Goal: Information Seeking & Learning: Learn about a topic

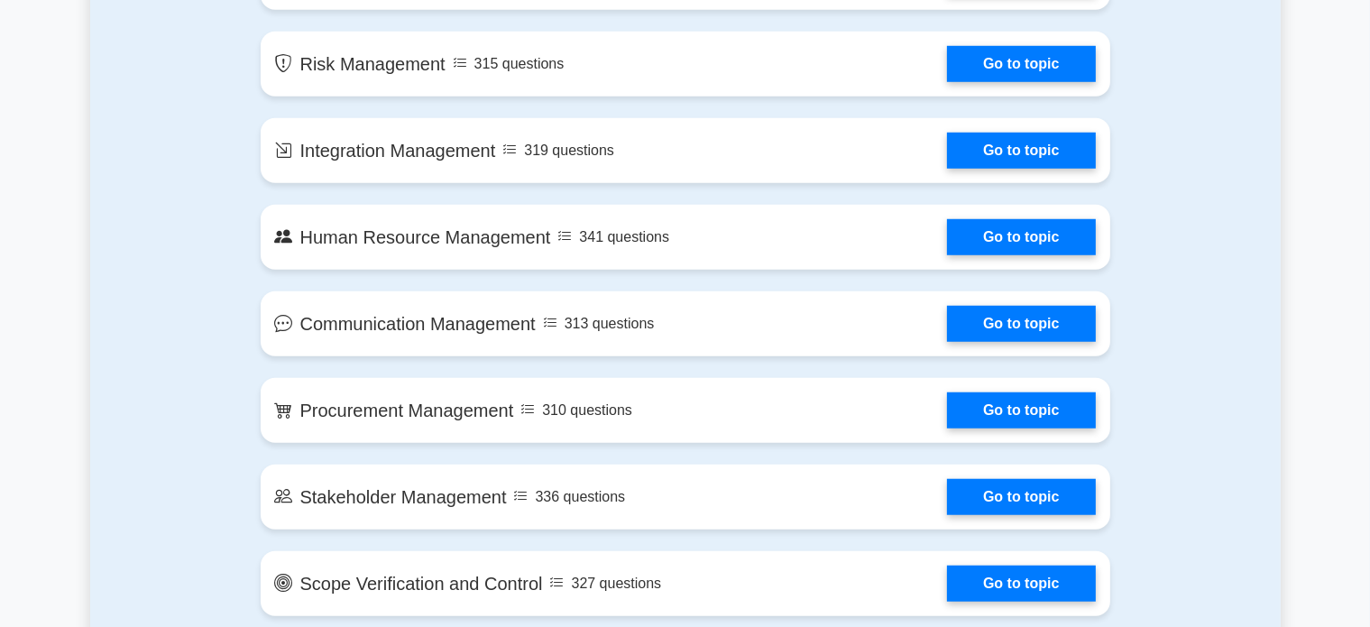
scroll to position [1409, 0]
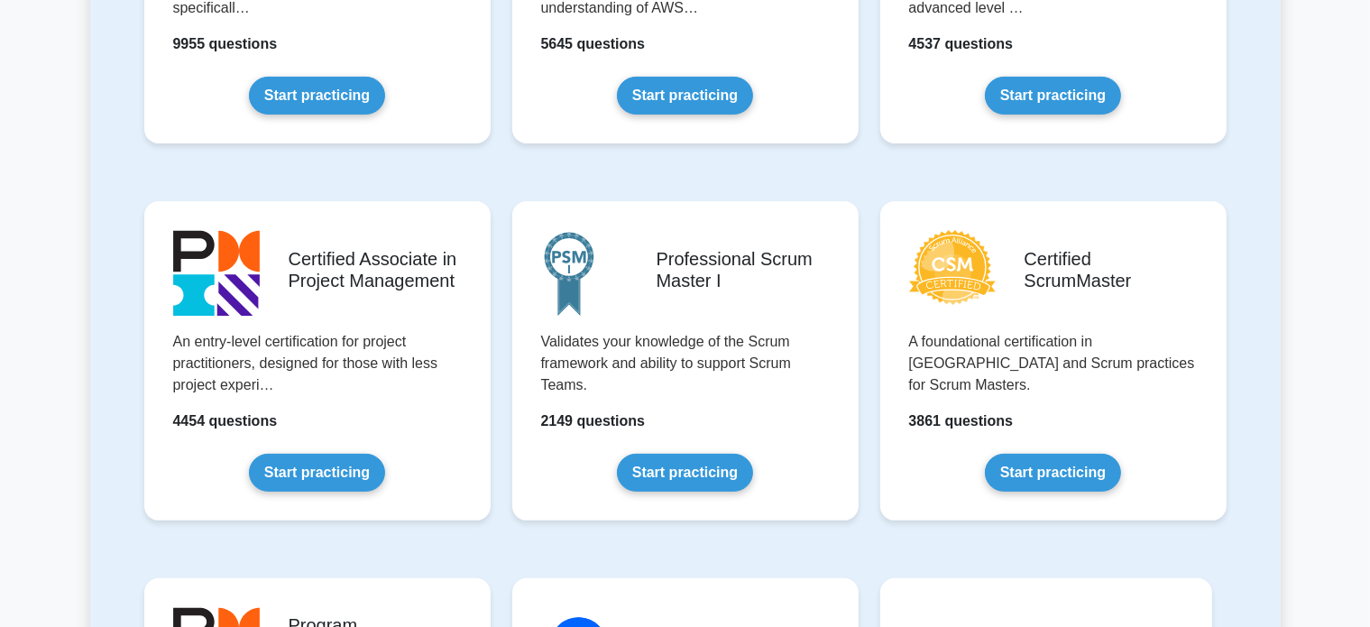
scroll to position [582, 0]
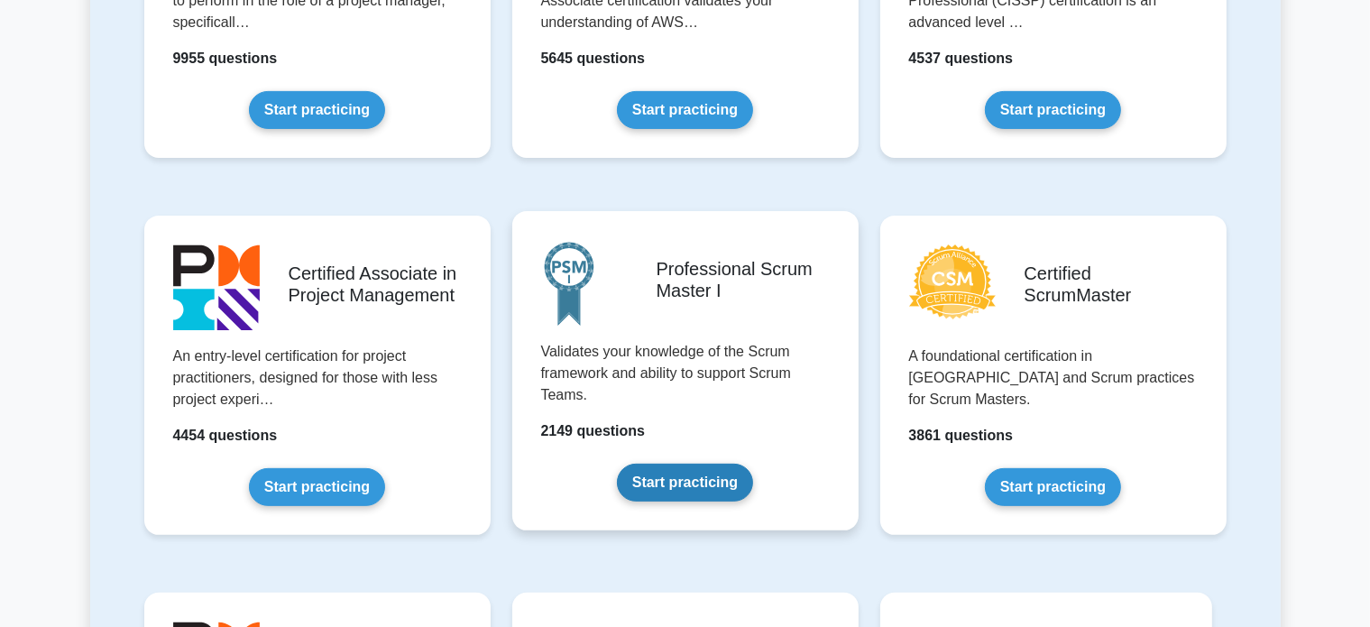
click at [692, 479] on link "Start practicing" at bounding box center [685, 483] width 136 height 38
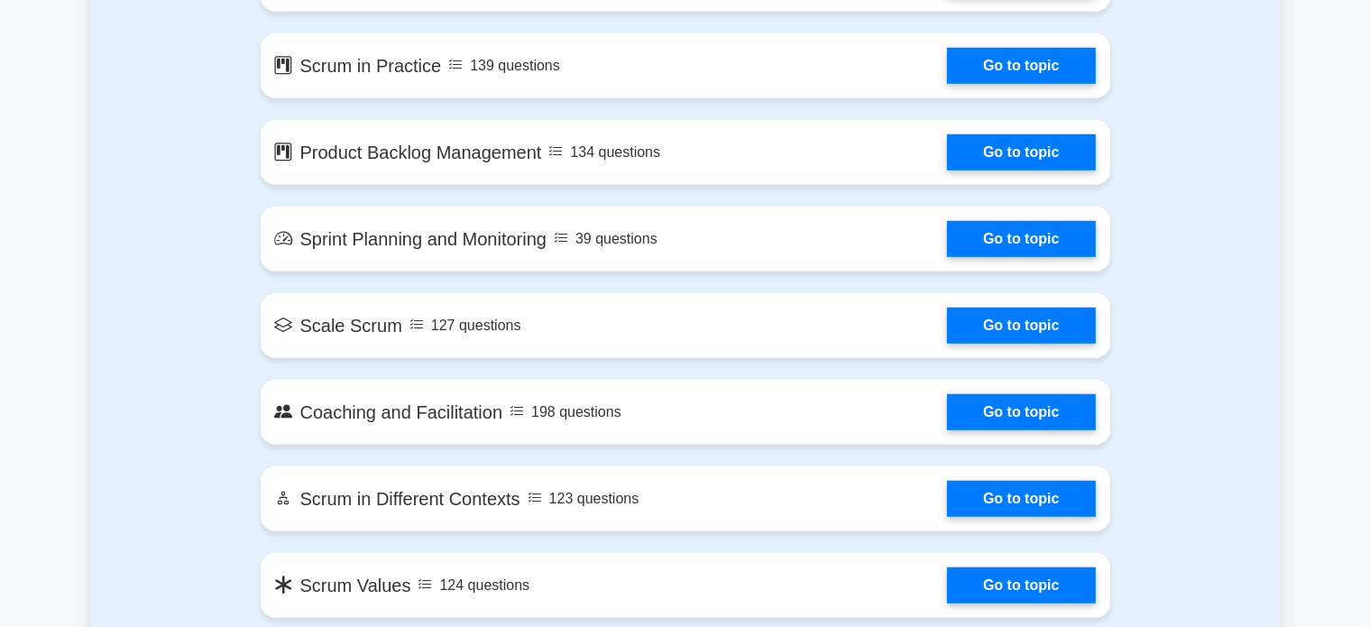
scroll to position [1433, 0]
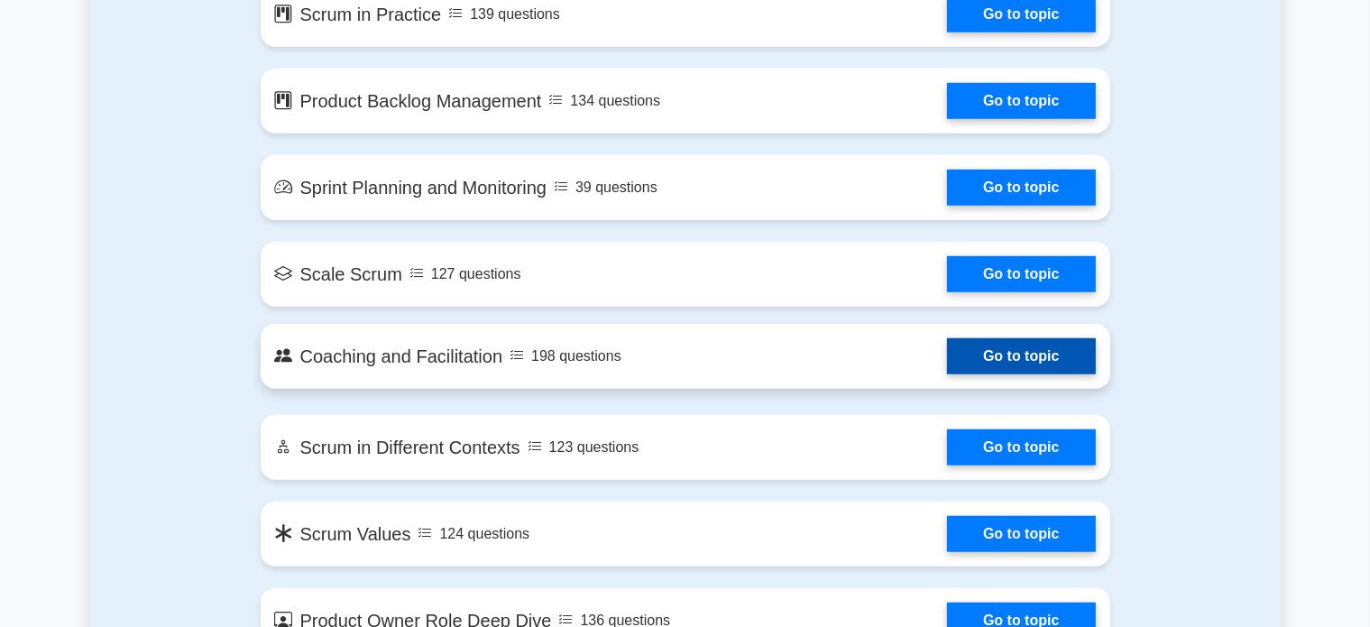
click at [989, 360] on link "Go to topic" at bounding box center [1021, 356] width 148 height 36
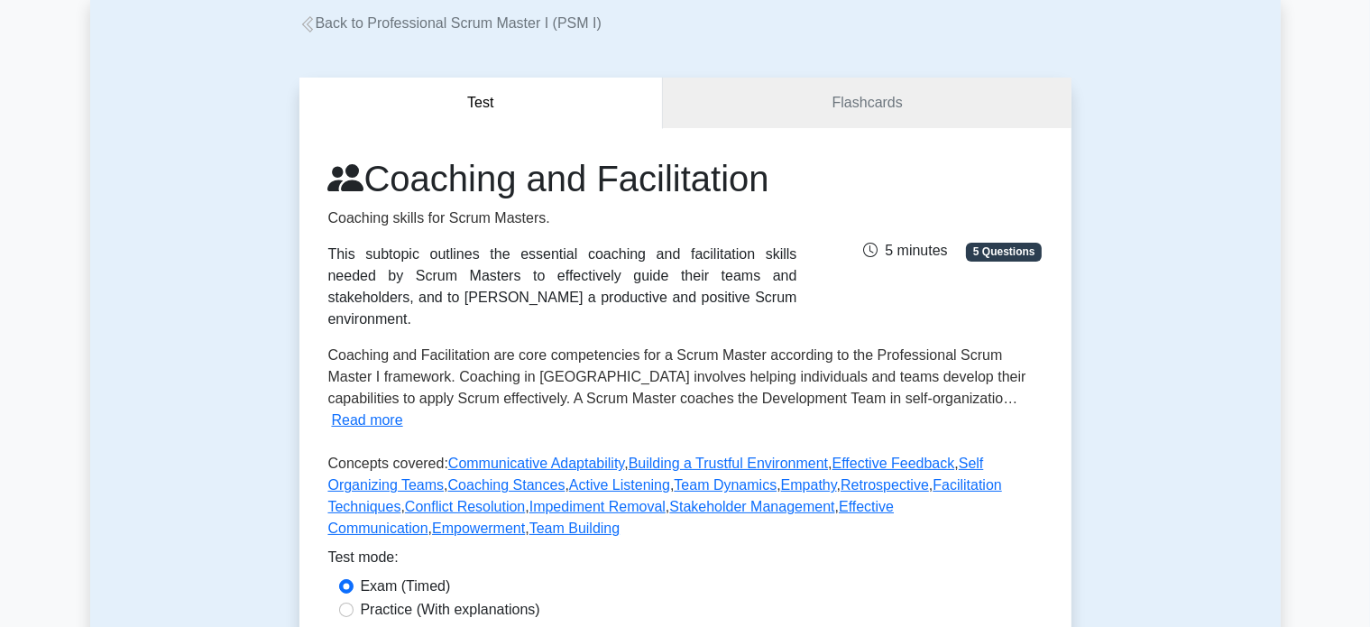
scroll to position [109, 0]
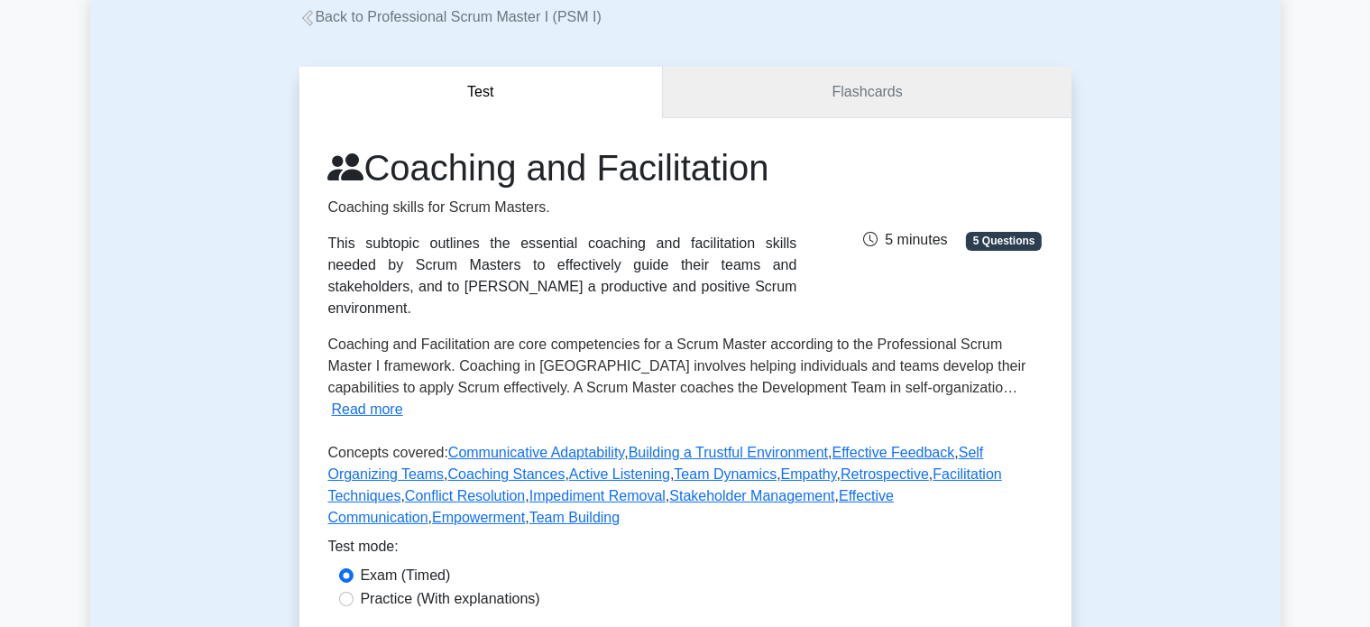
click at [855, 97] on link "Flashcards" at bounding box center [867, 92] width 408 height 51
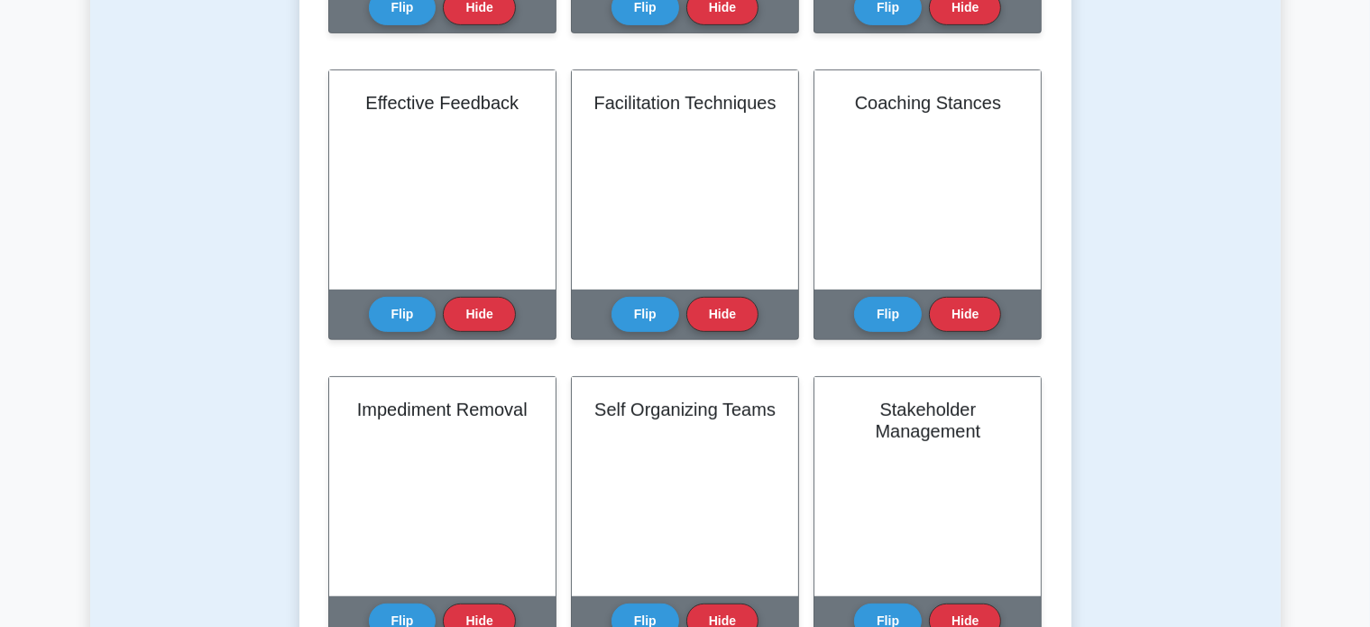
scroll to position [689, 0]
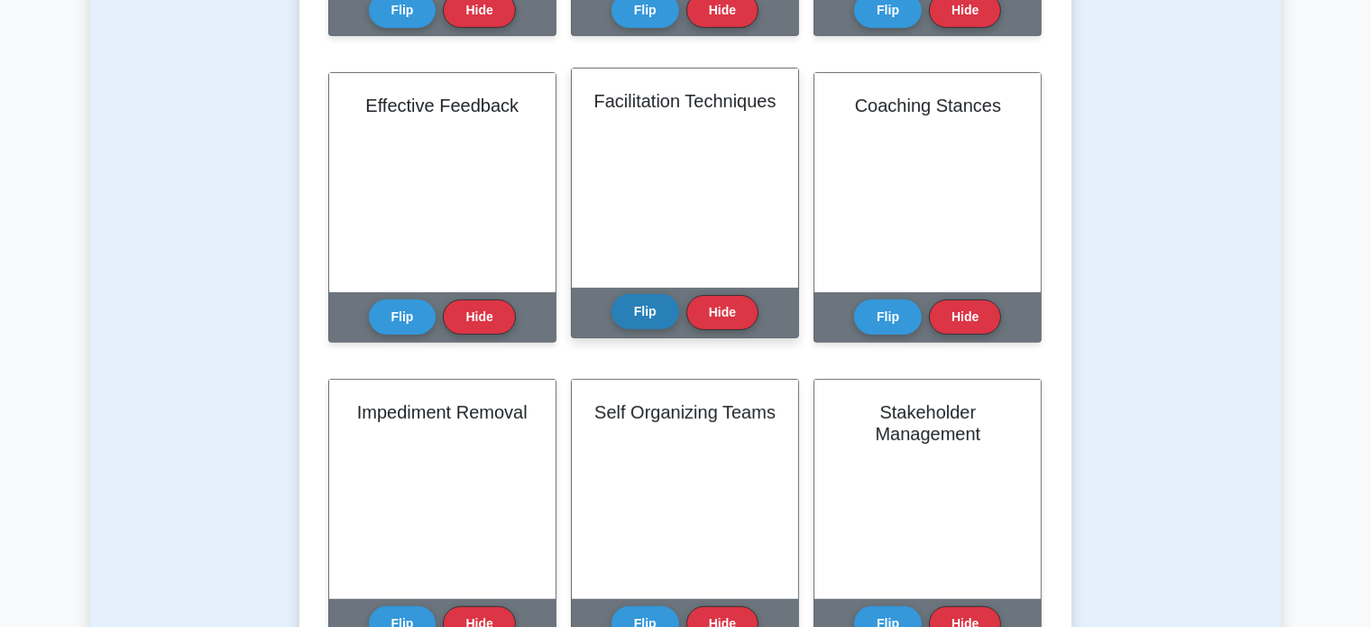
click at [647, 309] on button "Flip" at bounding box center [646, 311] width 68 height 35
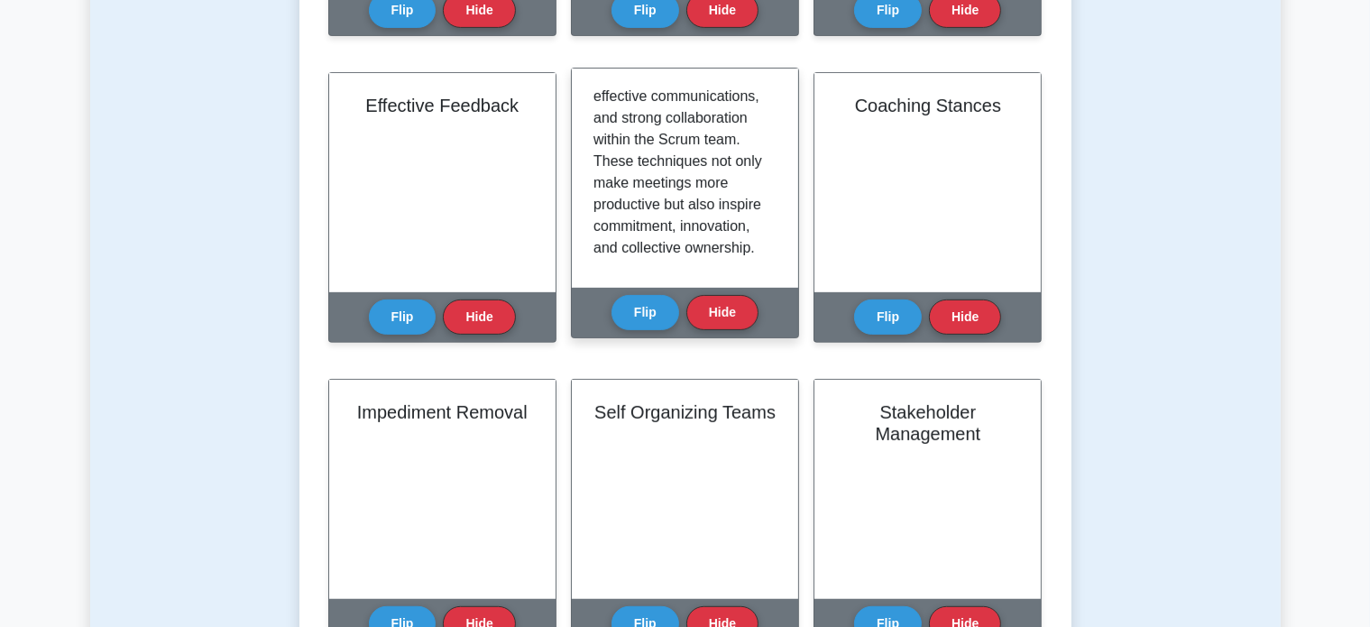
scroll to position [336, 0]
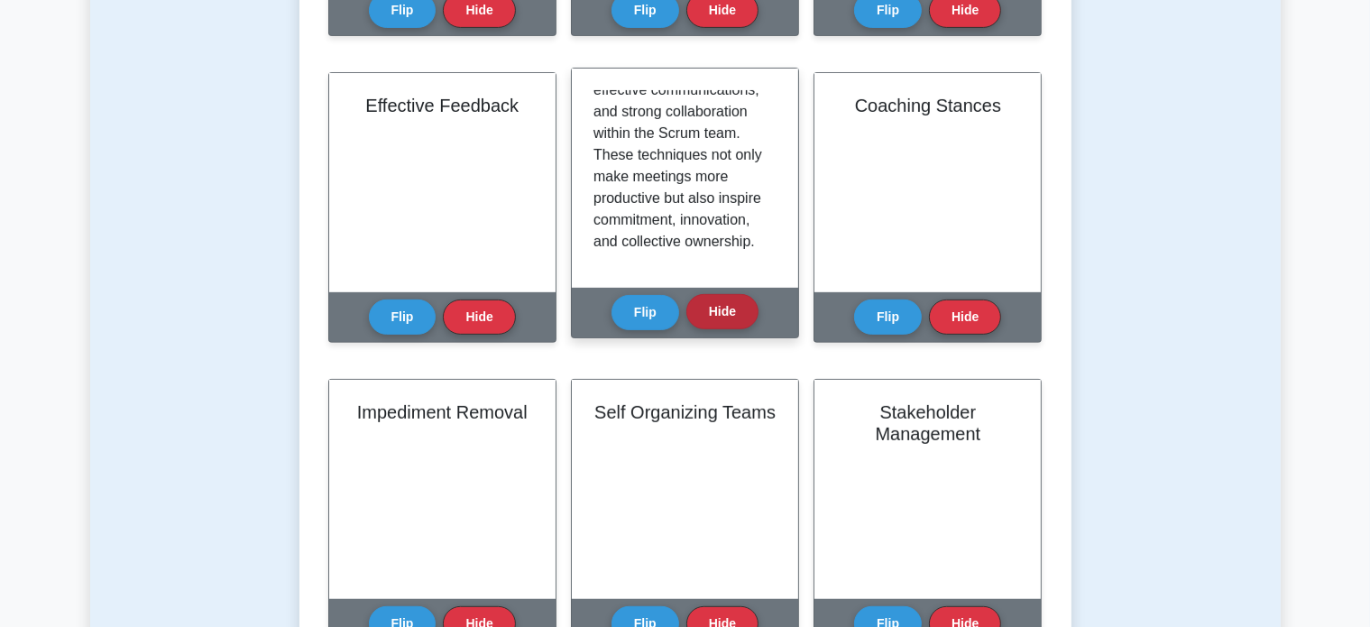
click at [720, 315] on button "Hide" at bounding box center [722, 311] width 72 height 35
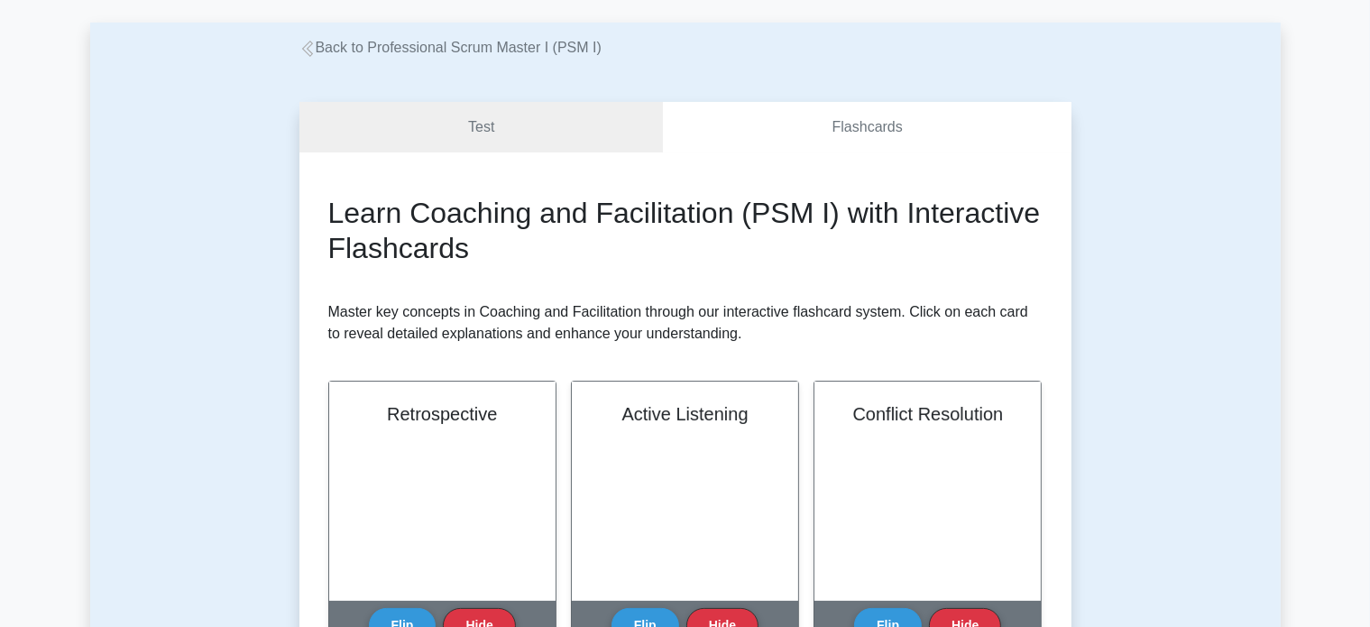
scroll to position [0, 0]
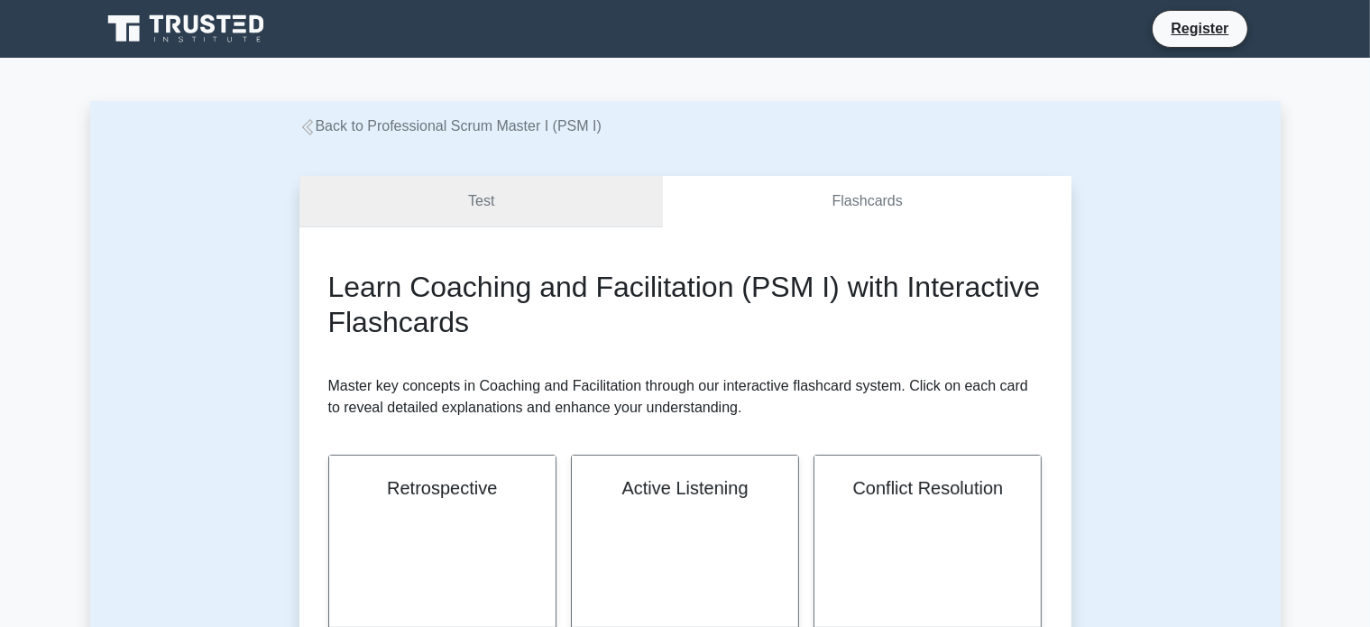
click at [483, 206] on link "Test" at bounding box center [481, 201] width 364 height 51
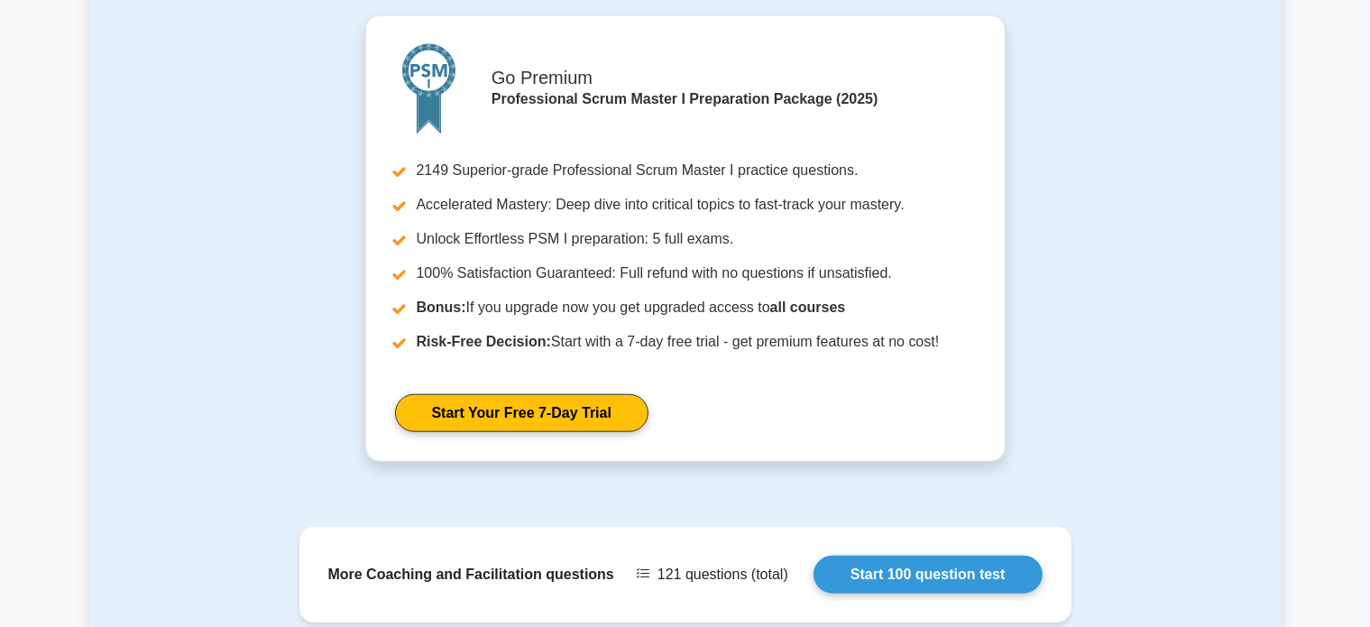
scroll to position [1785, 0]
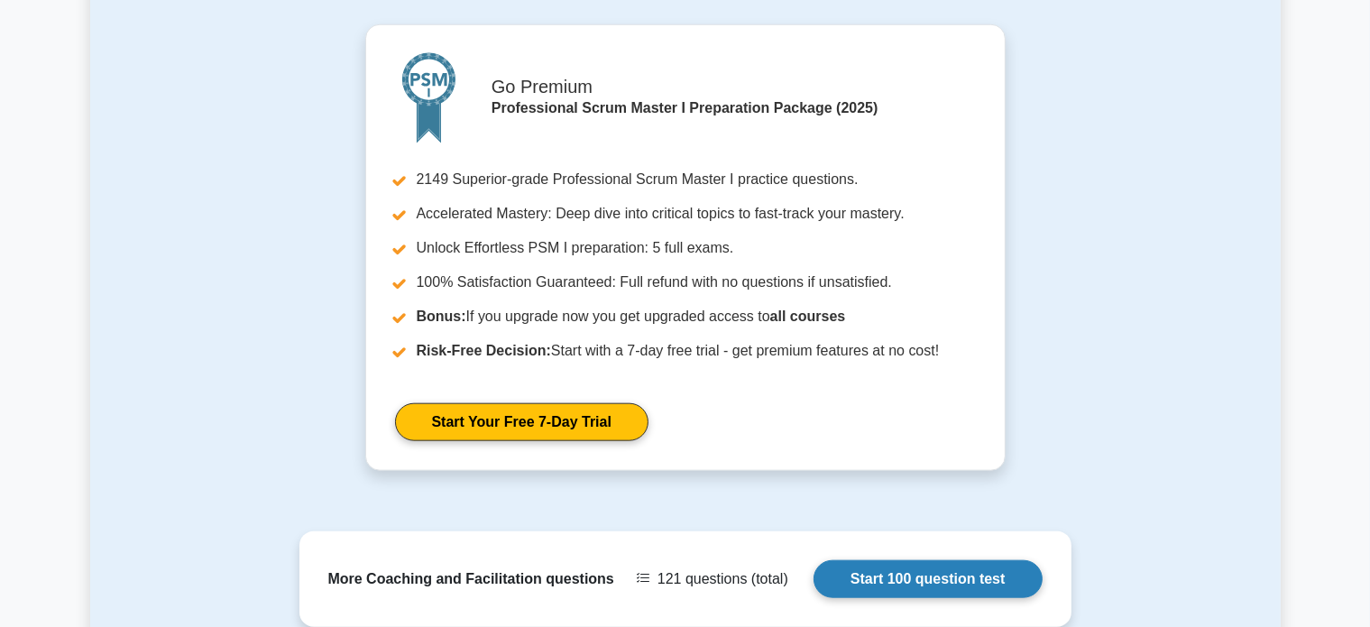
click at [898, 560] on link "Start 100 question test" at bounding box center [928, 579] width 229 height 38
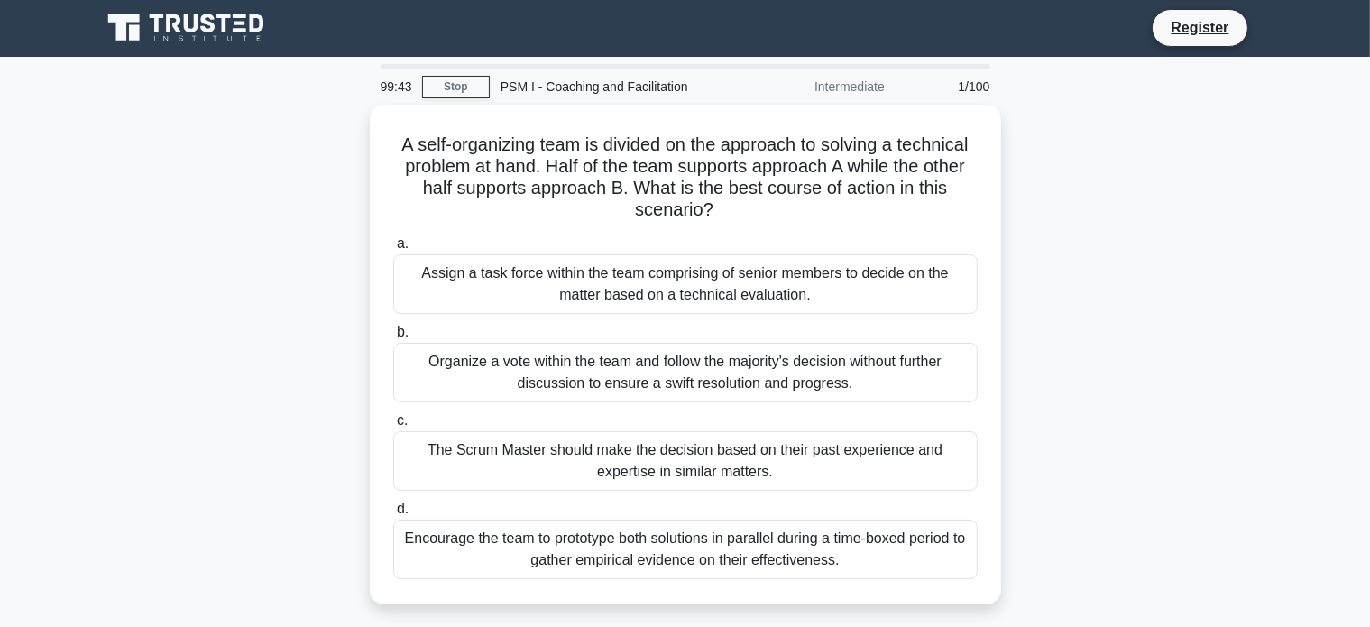
scroll to position [6, 0]
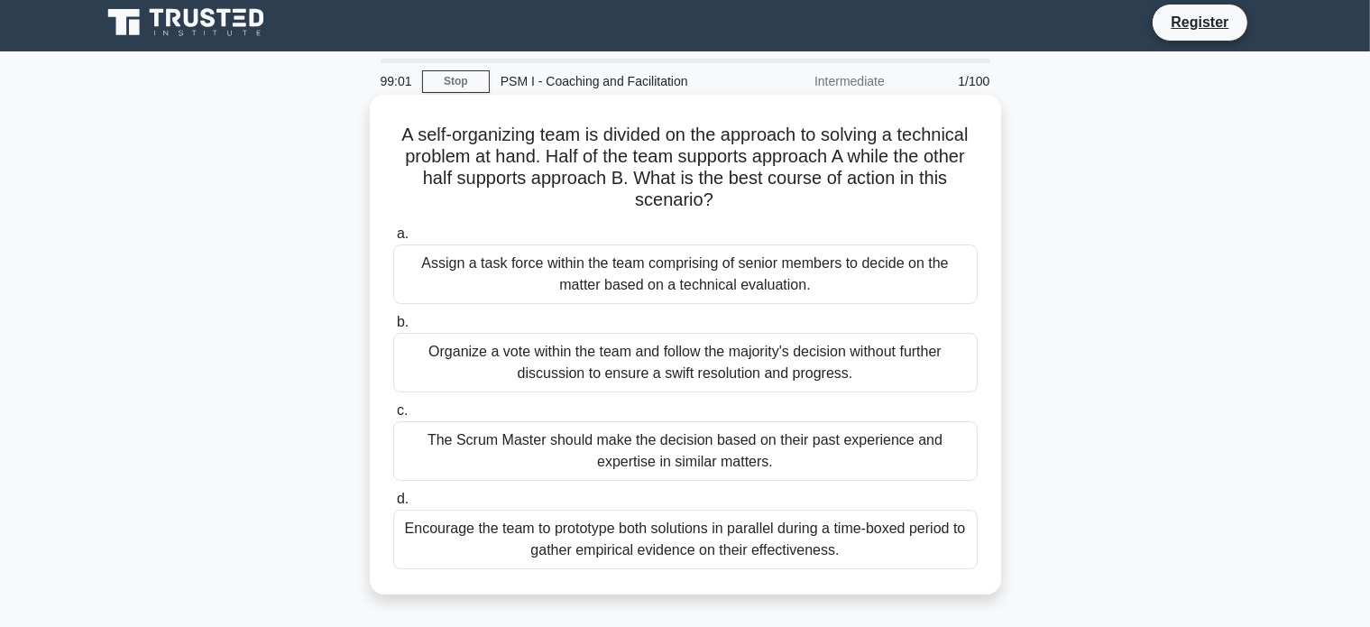
click at [545, 545] on div "Encourage the team to prototype both solutions in parallel during a time-boxed …" at bounding box center [685, 540] width 584 height 60
click at [393, 505] on input "d. Encourage the team to prototype both solutions in parallel during a time-box…" at bounding box center [393, 499] width 0 height 12
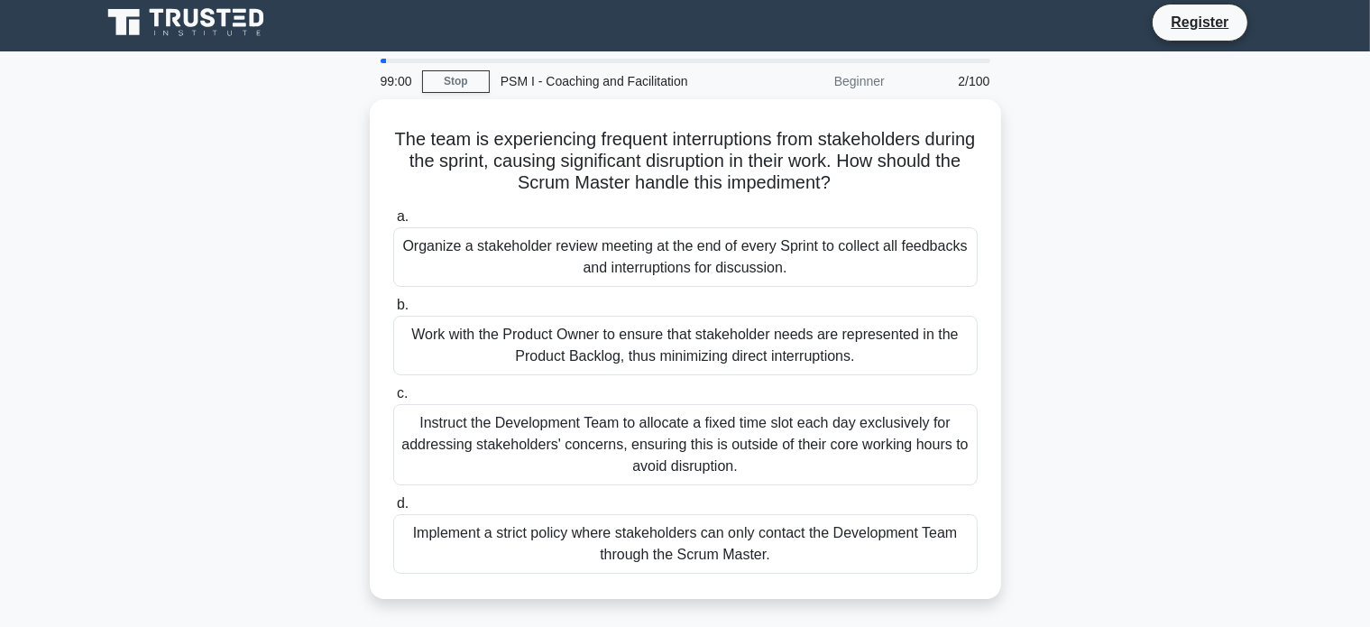
scroll to position [0, 0]
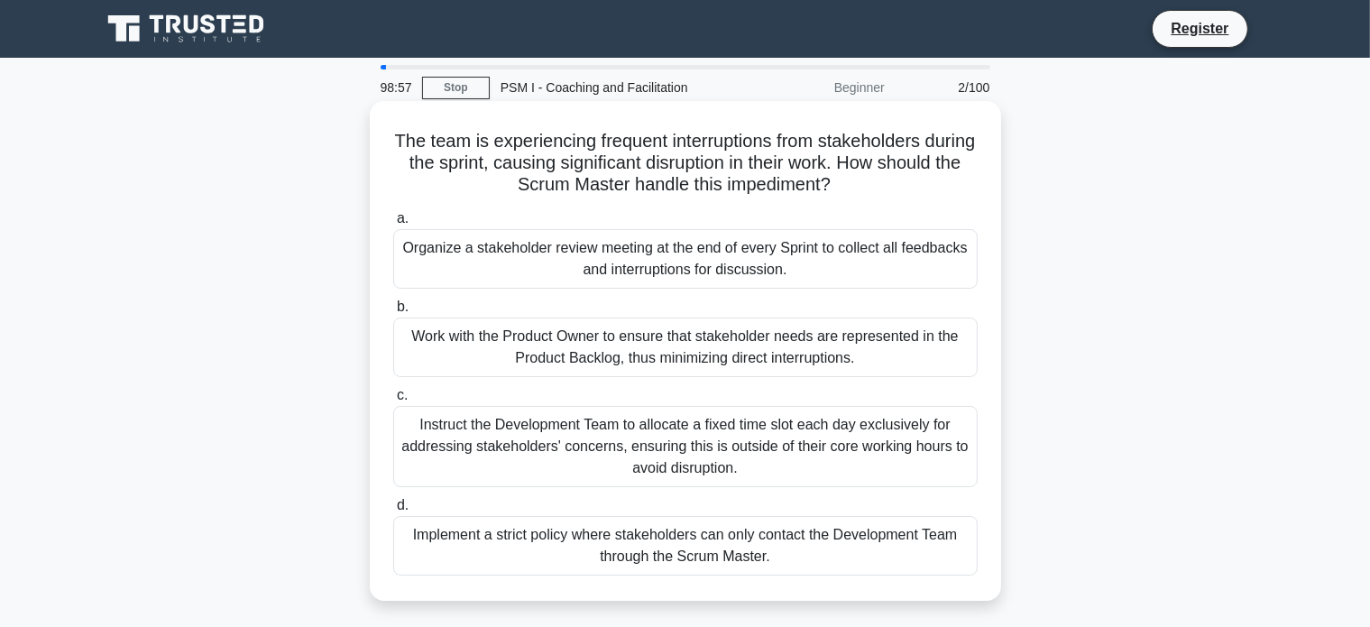
click at [429, 539] on div "Implement a strict policy where stakeholders can only contact the Development T…" at bounding box center [685, 546] width 584 height 60
click at [393, 511] on input "d. Implement a strict policy where stakeholders can only contact the Developmen…" at bounding box center [393, 506] width 0 height 12
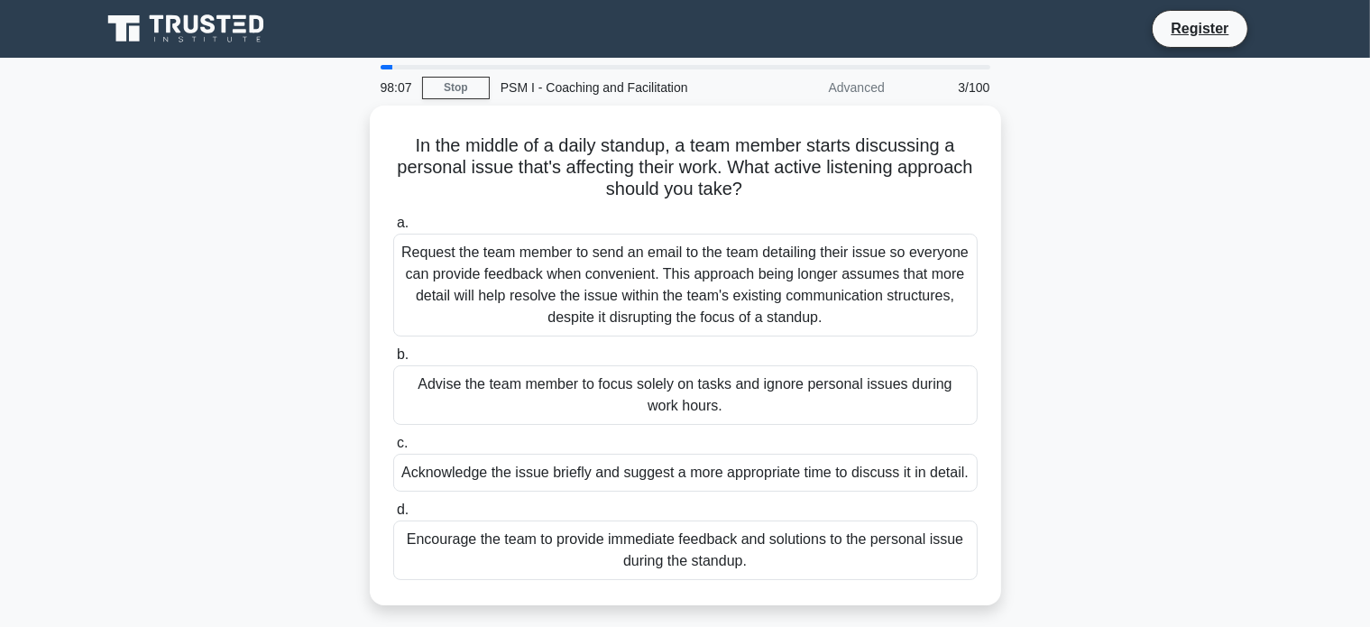
drag, startPoint x: 1368, startPoint y: 369, endPoint x: 1352, endPoint y: 485, distance: 117.5
click at [1352, 485] on main "98:07 Stop PSM I - Coaching and Facilitation Advanced 3/100 In the middle of a …" at bounding box center [685, 516] width 1370 height 916
click at [1008, 391] on div "In the middle of a daily standup, a team member starts discussing a personal is…" at bounding box center [685, 366] width 1191 height 521
click at [1369, 382] on html "Register 97:59 Stop" at bounding box center [685, 487] width 1370 height 974
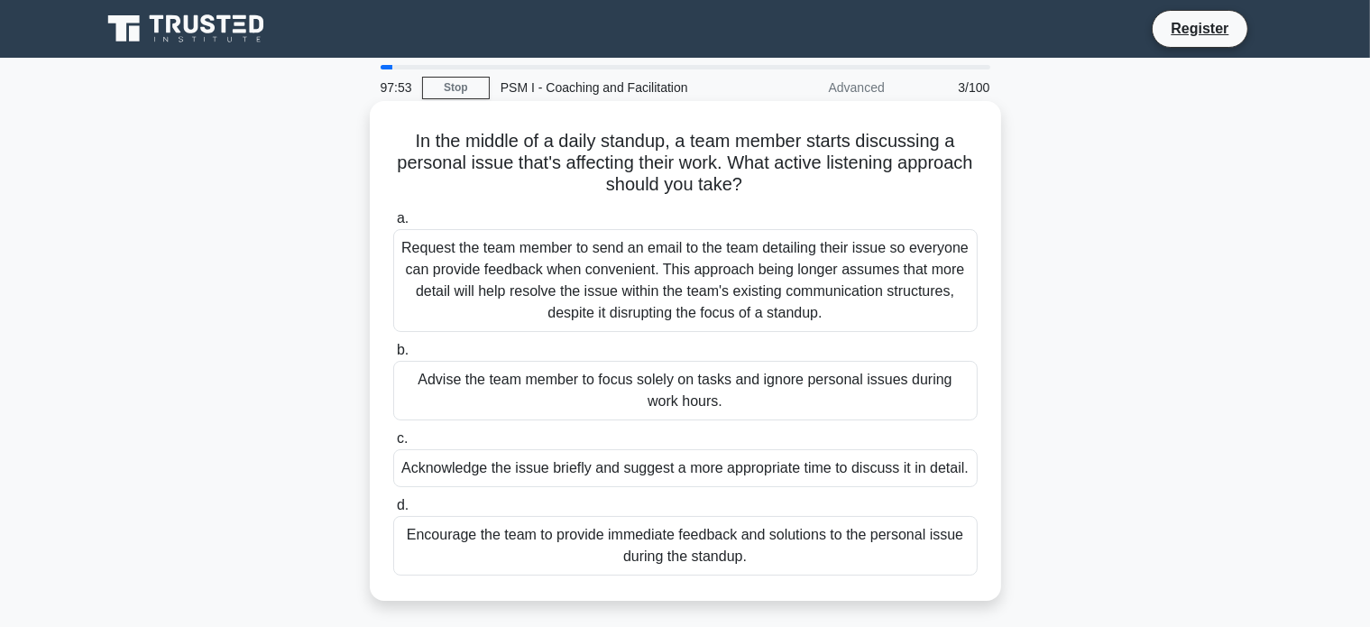
click at [428, 277] on div "Request the team member to send an email to the team detailing their issue so e…" at bounding box center [685, 280] width 584 height 103
click at [393, 225] on input "a. Request the team member to send an email to the team detailing their issue s…" at bounding box center [393, 219] width 0 height 12
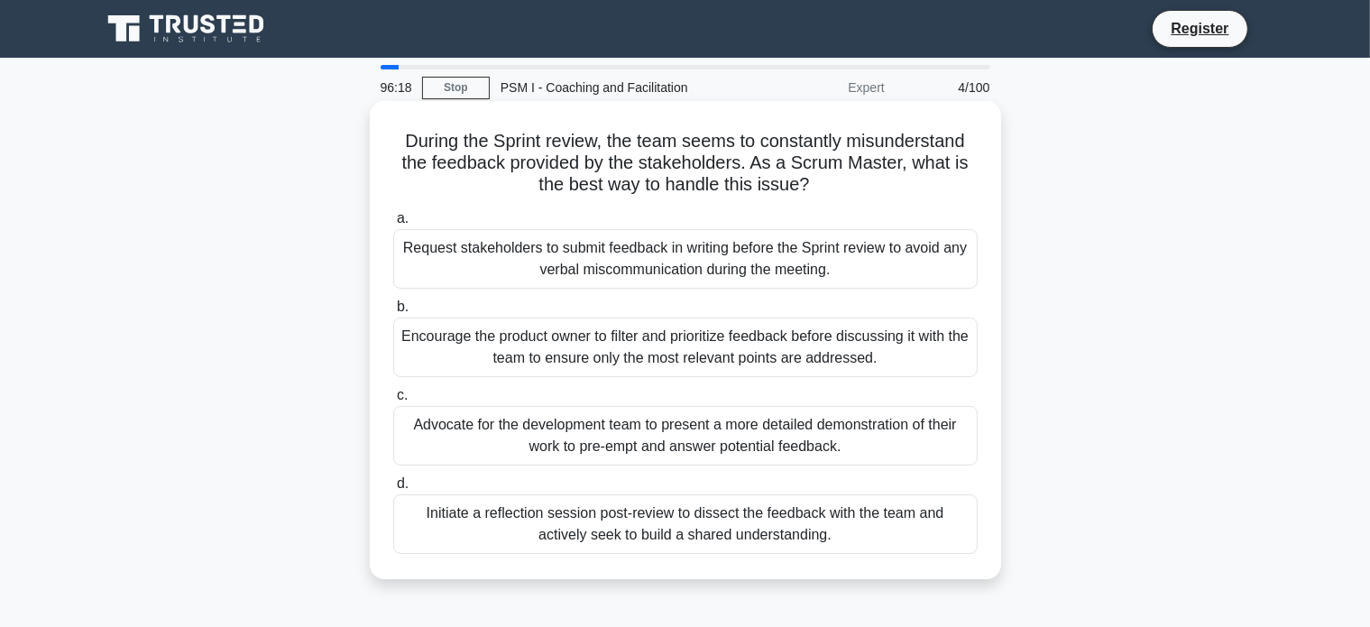
click at [470, 453] on div "Advocate for the development team to present a more detailed demonstration of t…" at bounding box center [685, 436] width 584 height 60
click at [393, 401] on input "c. Advocate for the development team to present a more detailed demonstration o…" at bounding box center [393, 396] width 0 height 12
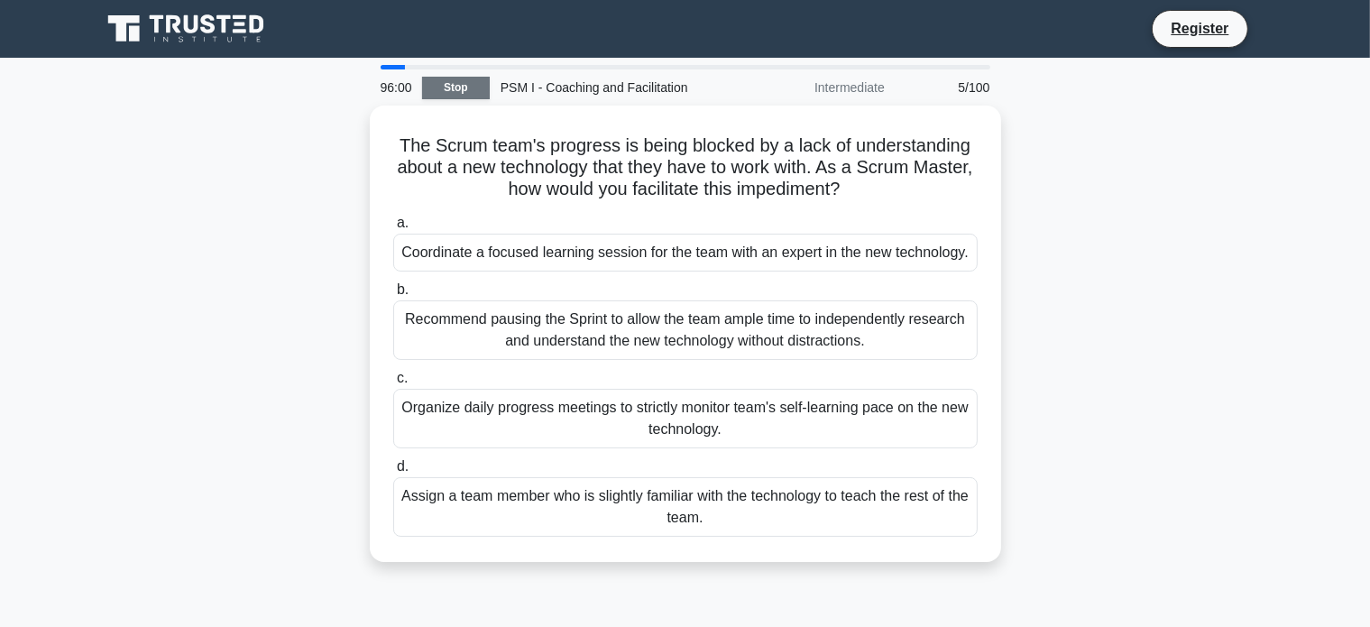
click at [469, 87] on link "Stop" at bounding box center [456, 88] width 68 height 23
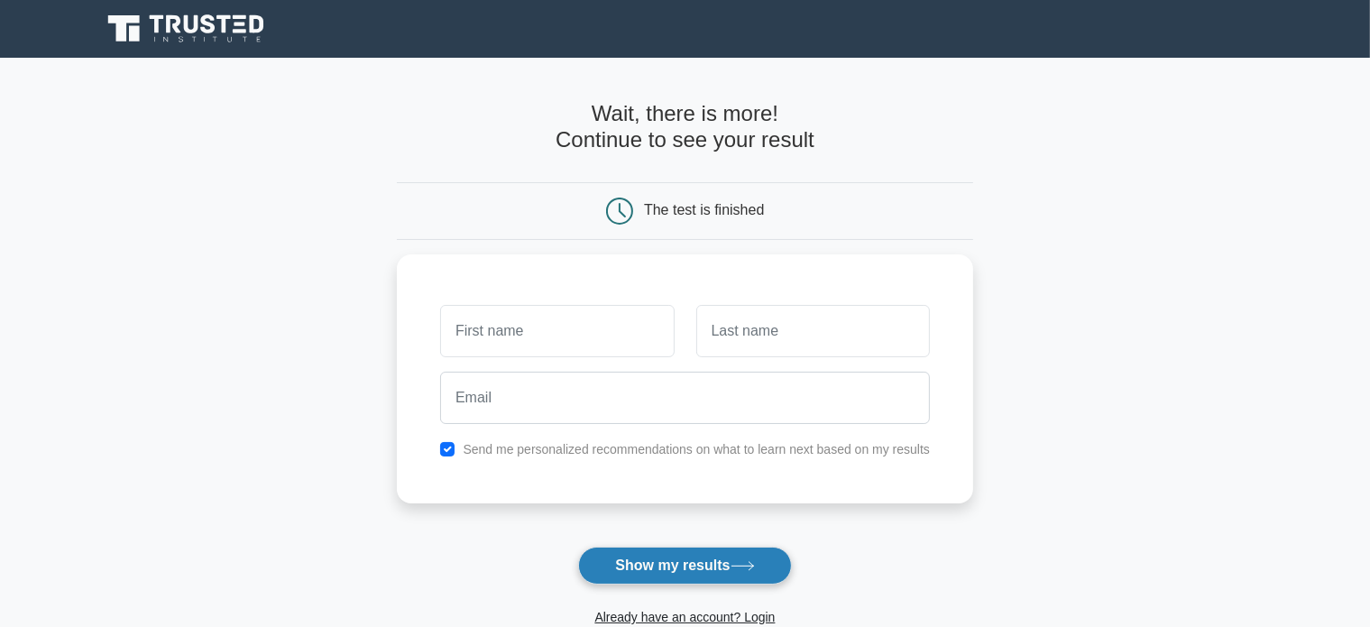
click at [662, 563] on button "Show my results" at bounding box center [684, 566] width 213 height 38
